Goal: Find specific page/section: Find specific page/section

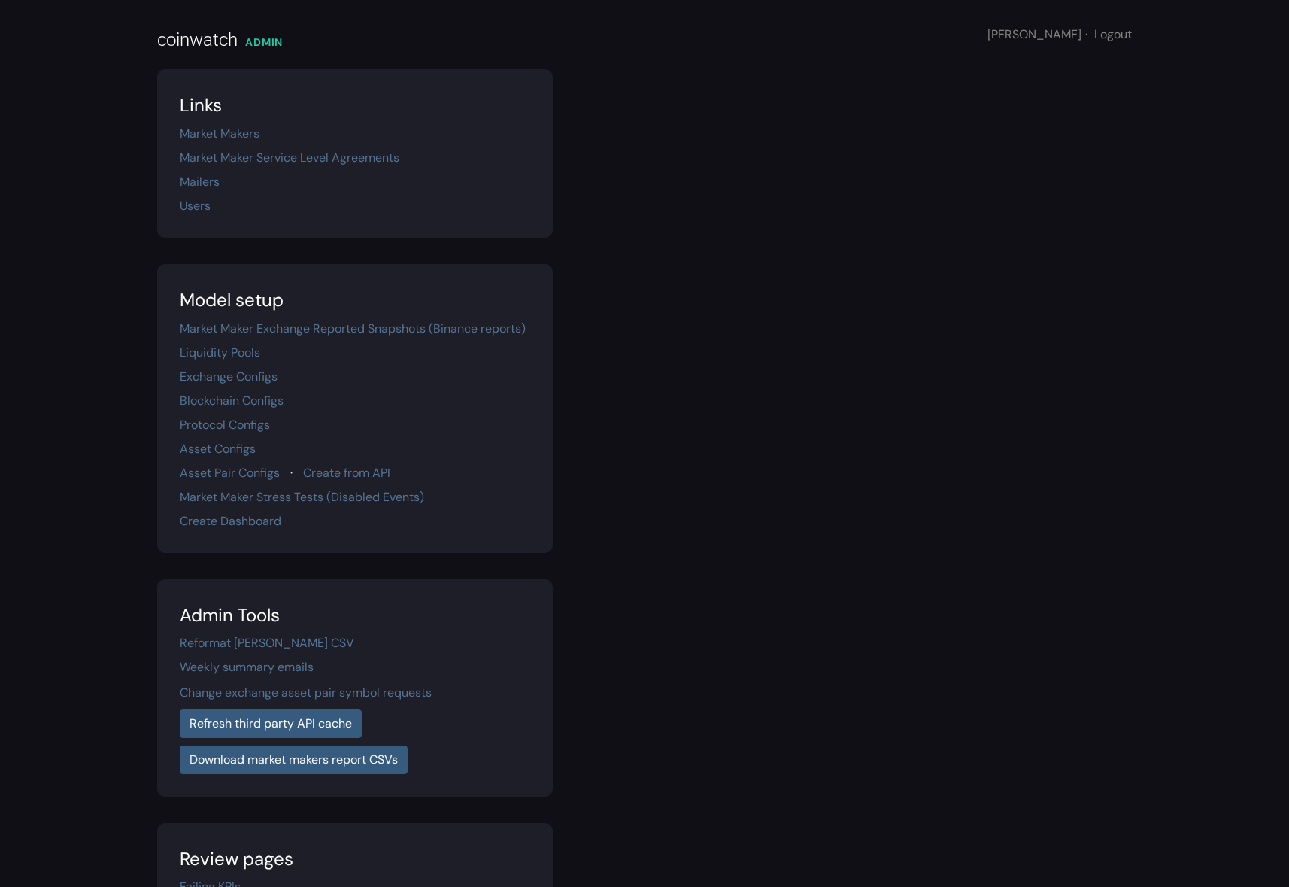
drag, startPoint x: 331, startPoint y: 213, endPoint x: 328, endPoint y: 171, distance: 42.2
click at [331, 209] on div "Users" at bounding box center [355, 206] width 351 height 18
click at [329, 162] on link "Market Maker Service Level Agreements" at bounding box center [290, 158] width 220 height 16
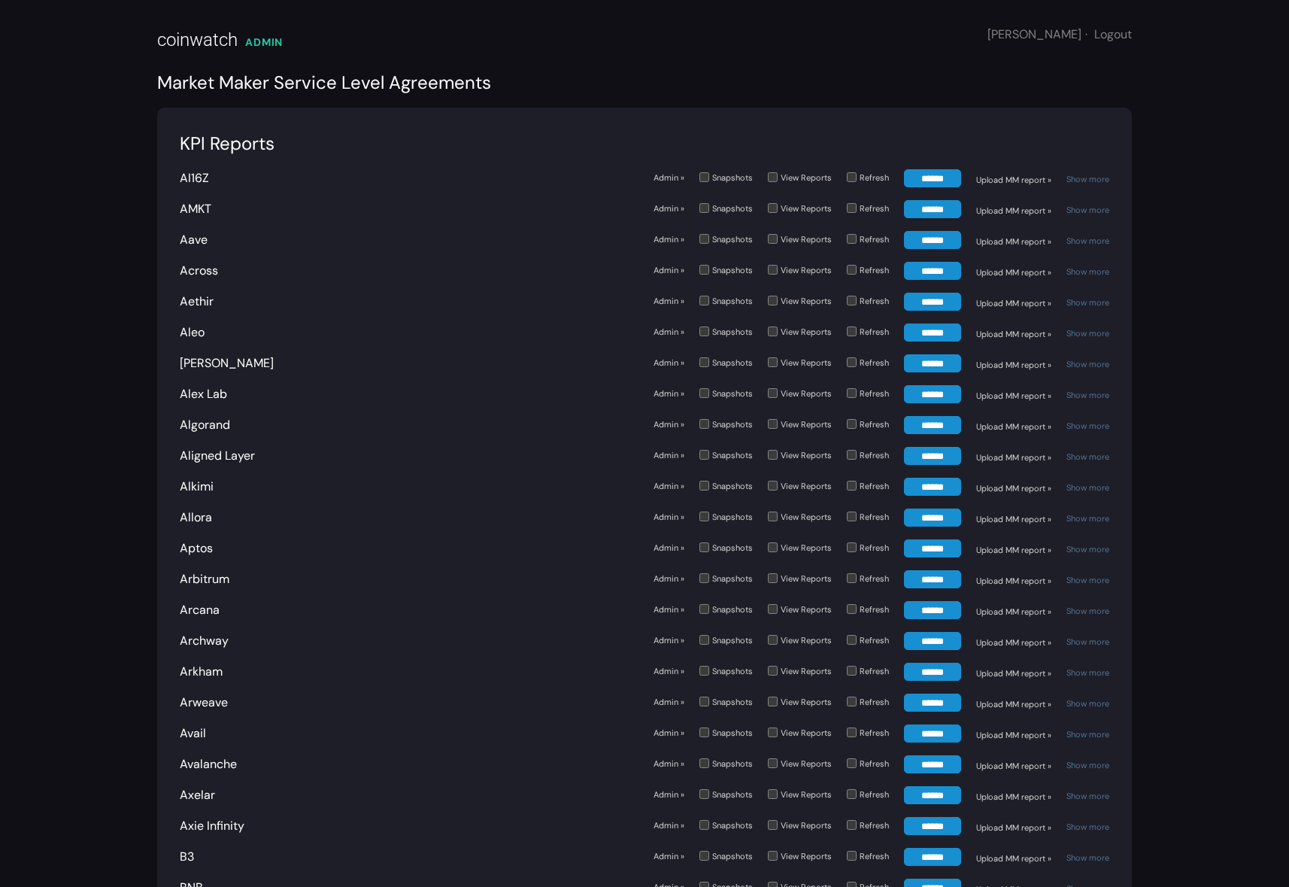
scroll to position [1775, 0]
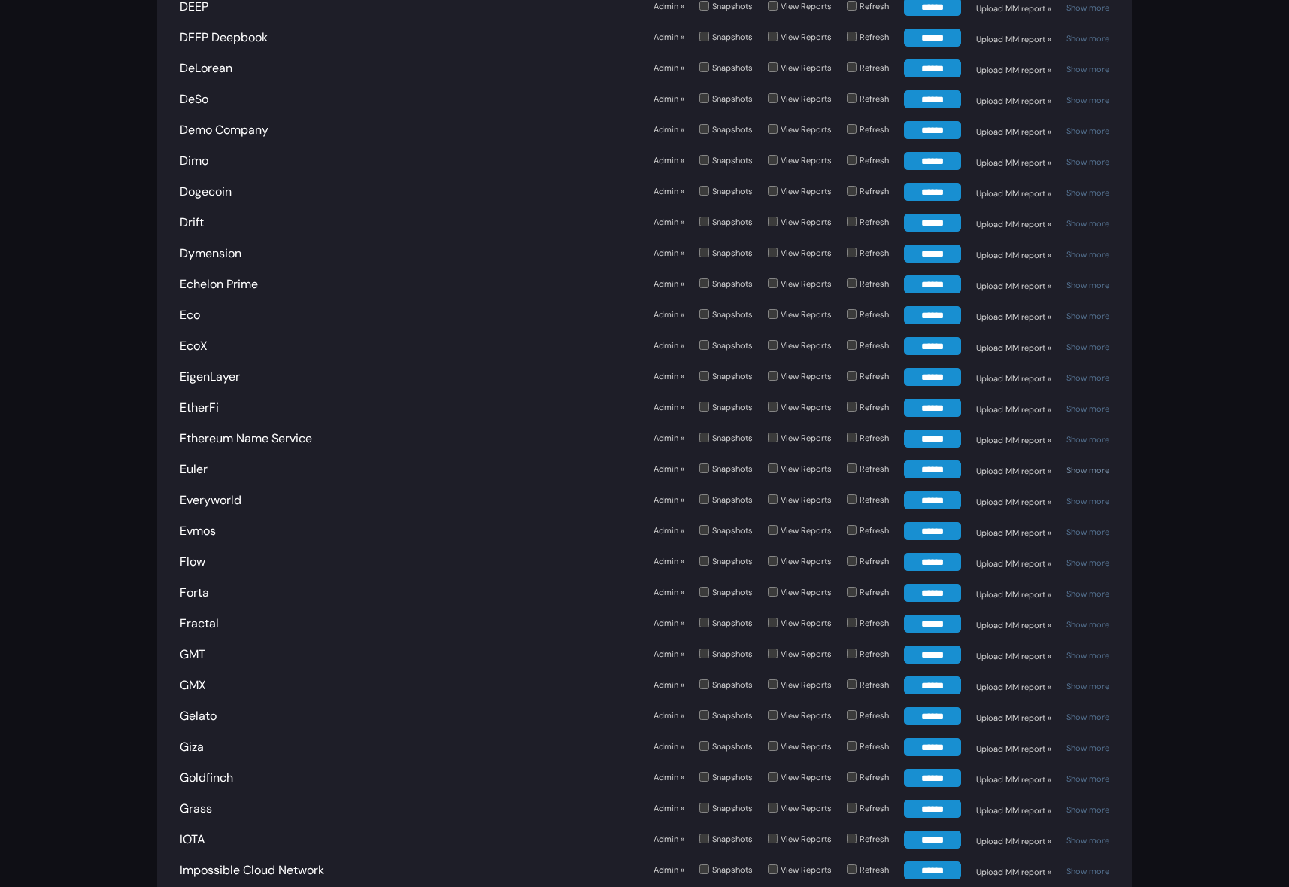
click at [1095, 465] on link "Show more" at bounding box center [1088, 470] width 43 height 11
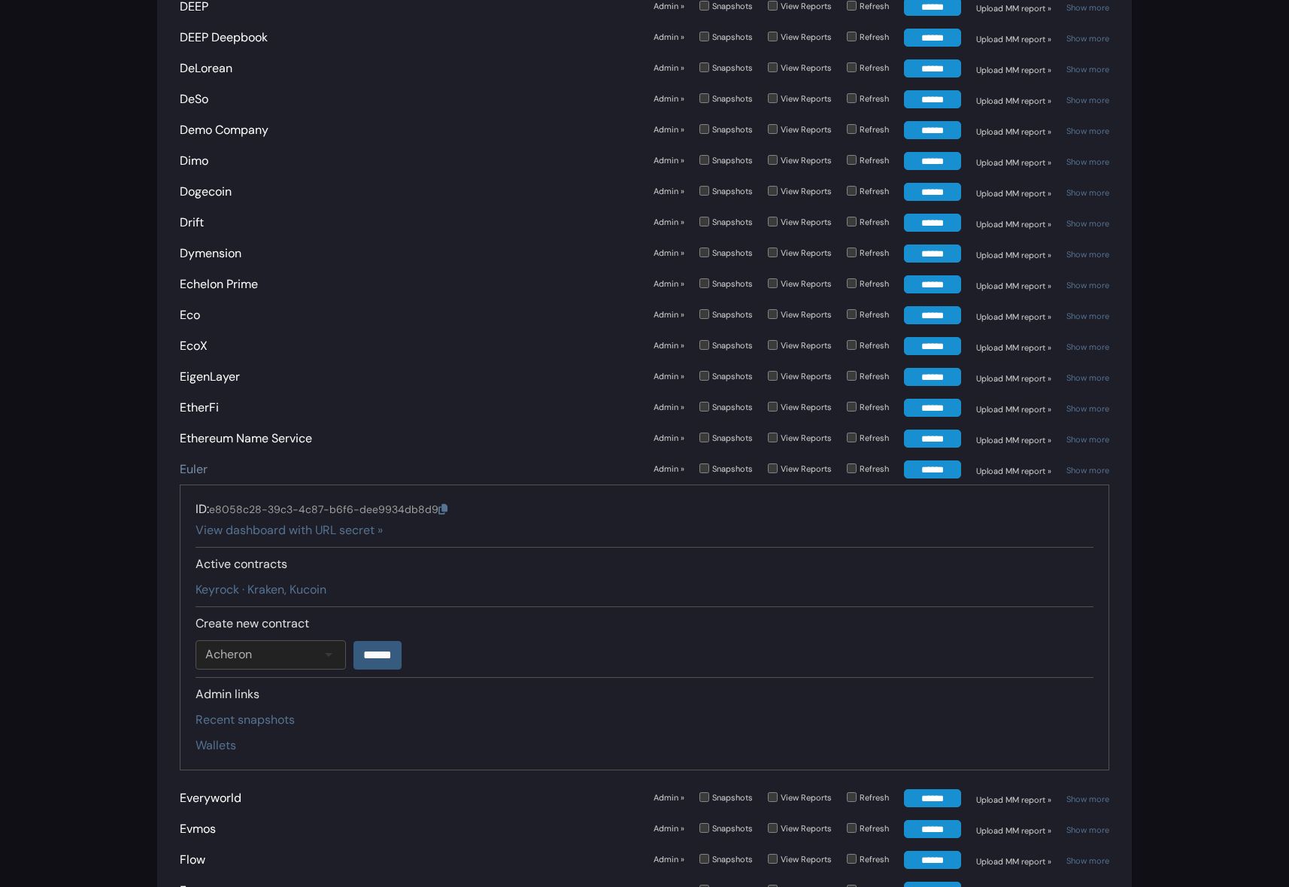
click at [192, 461] on link "Euler" at bounding box center [194, 469] width 28 height 16
